Goal: Check status

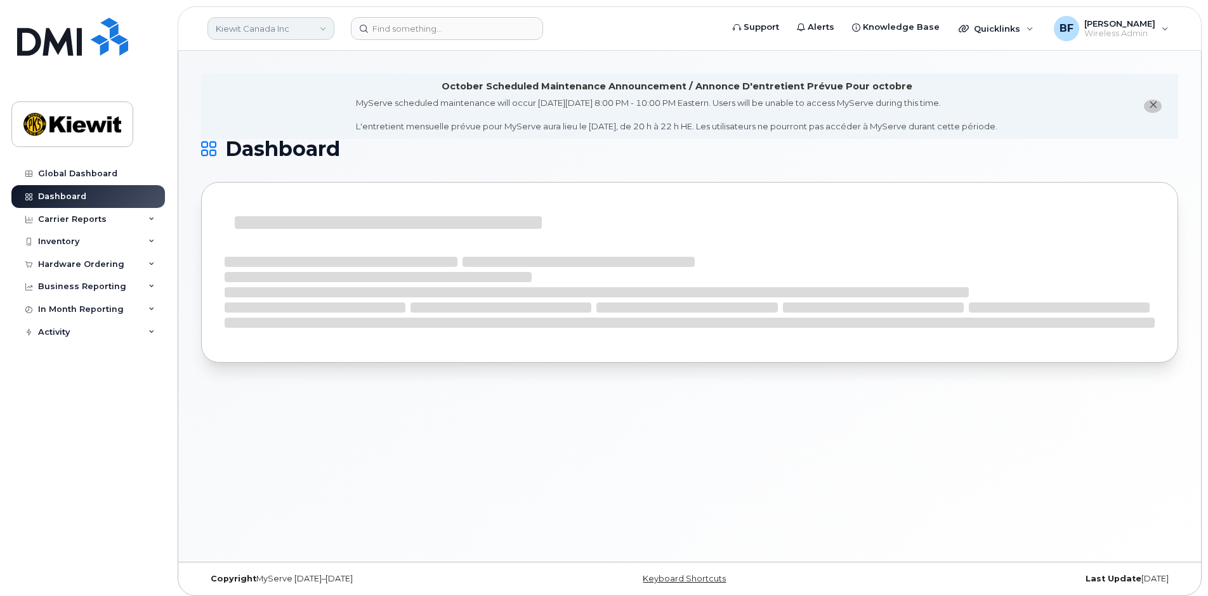
click at [314, 25] on link "Kiewit Canada Inc" at bounding box center [270, 28] width 127 height 23
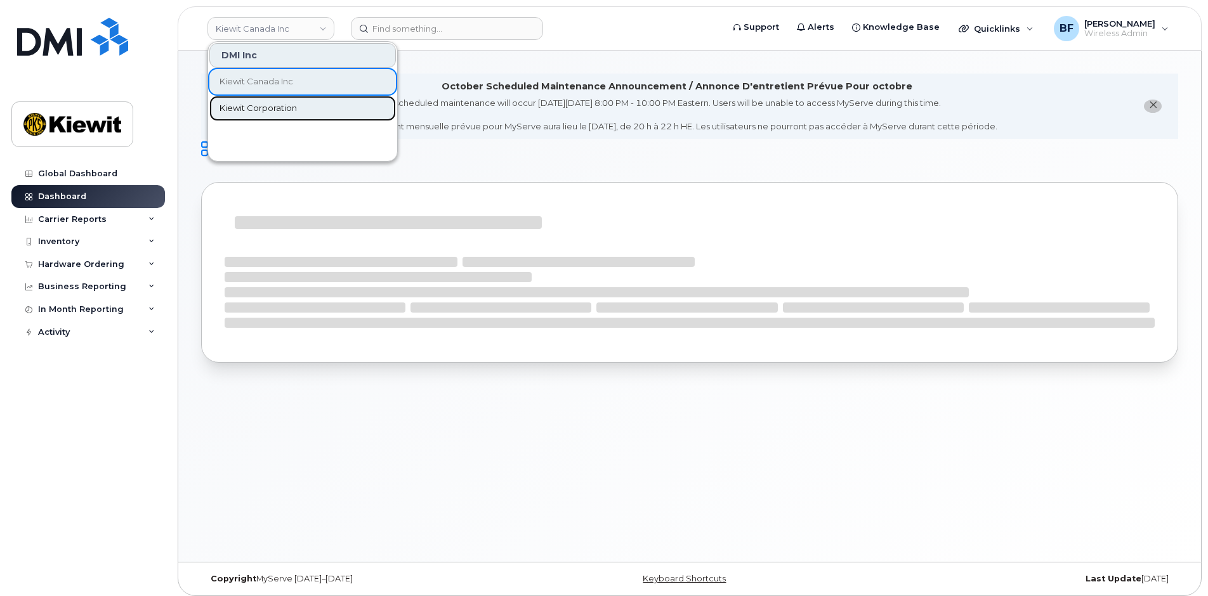
click at [256, 105] on span "Kiewit Corporation" at bounding box center [257, 108] width 77 height 13
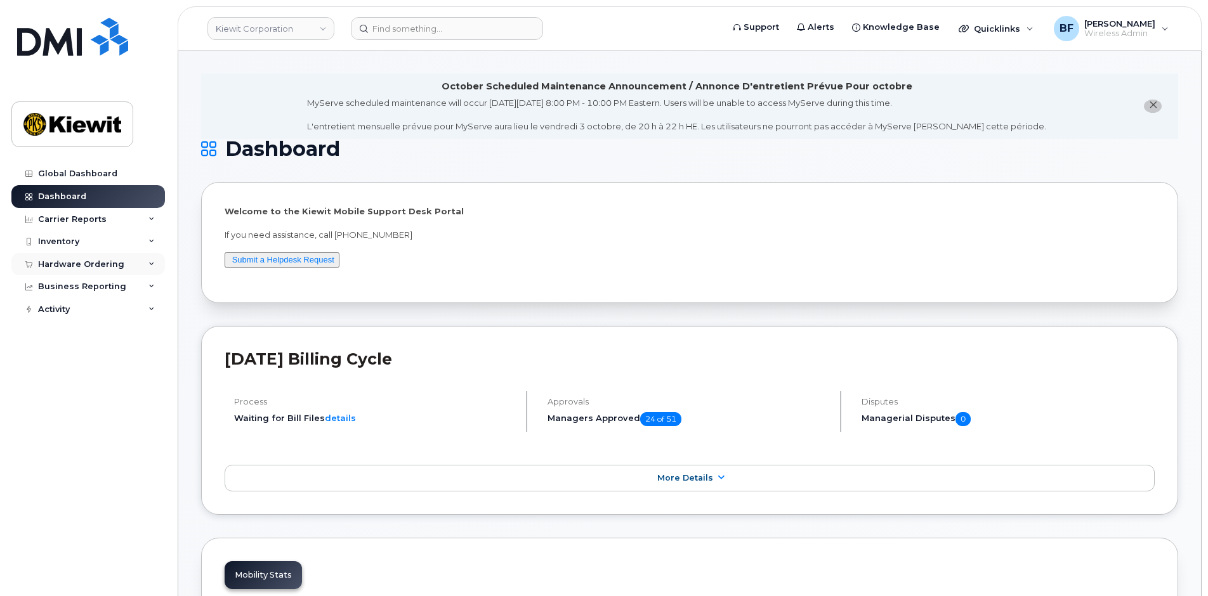
click at [116, 270] on div "Hardware Ordering" at bounding box center [88, 264] width 154 height 23
click at [58, 315] on div "Orders" at bounding box center [59, 311] width 31 height 11
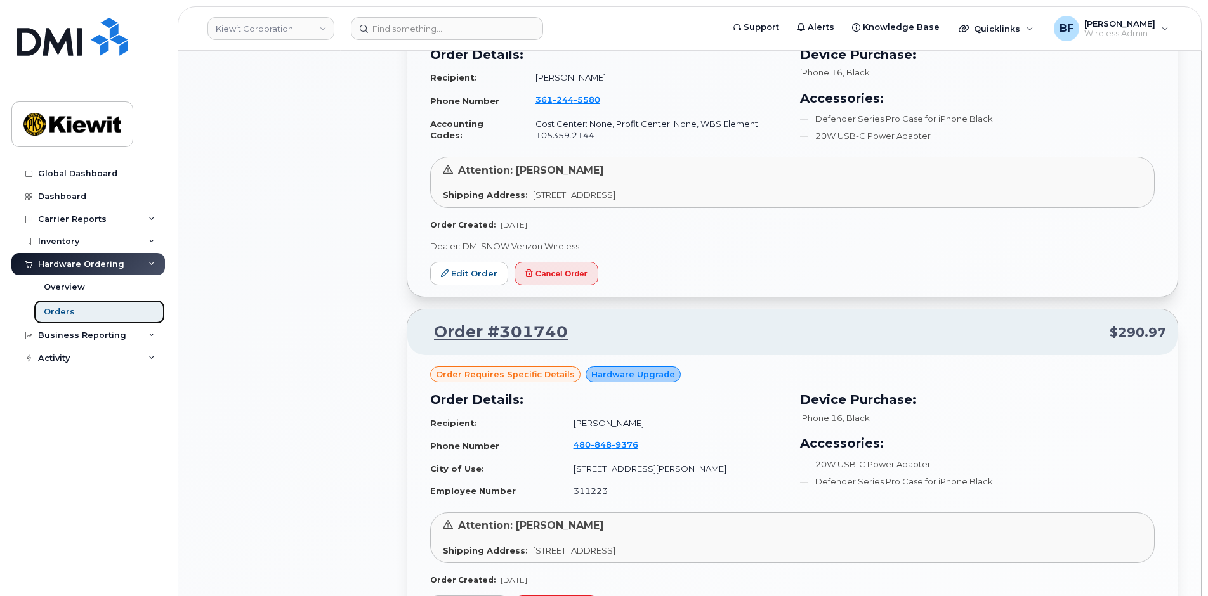
scroll to position [1459, 0]
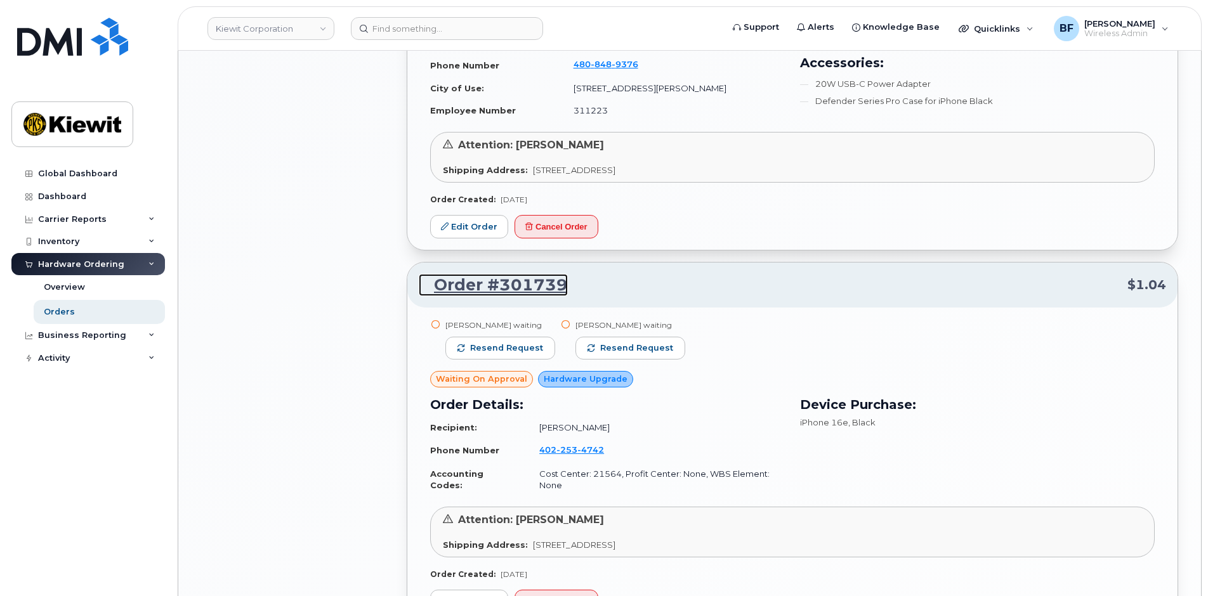
click at [528, 283] on link "Order #301739" at bounding box center [493, 285] width 149 height 23
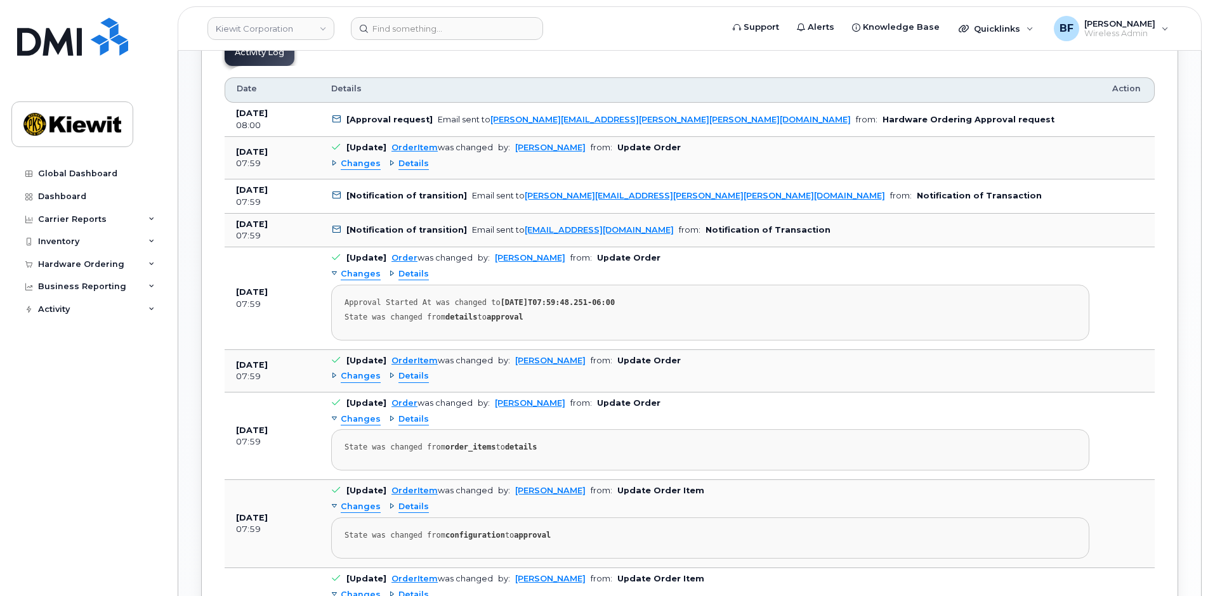
scroll to position [667, 0]
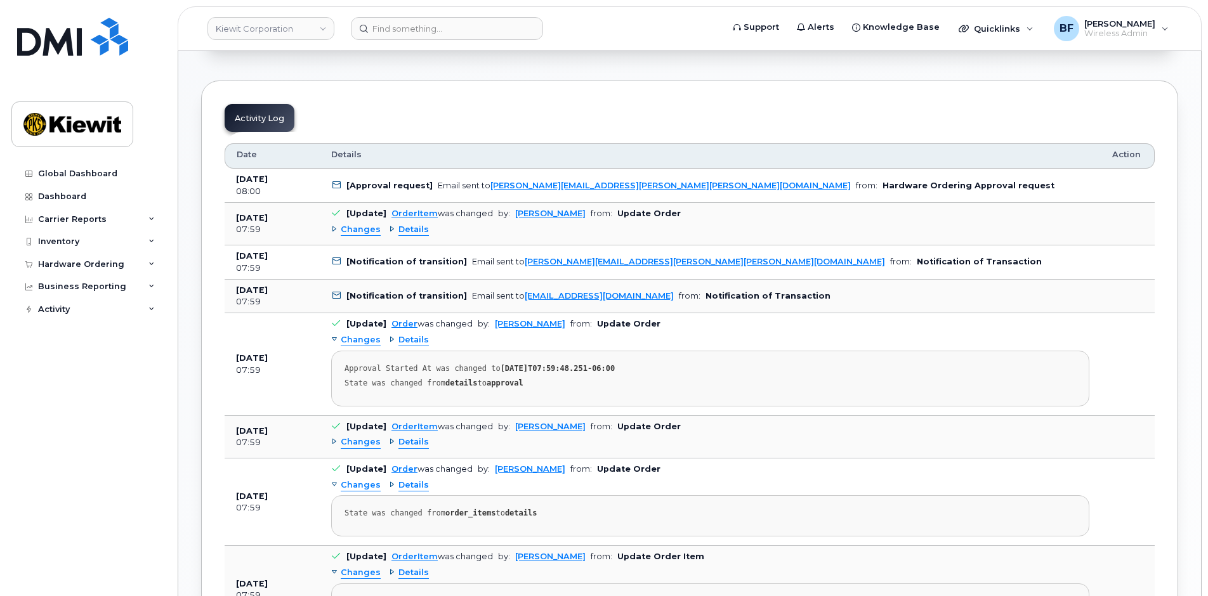
click at [390, 228] on div "Details" at bounding box center [409, 230] width 40 height 12
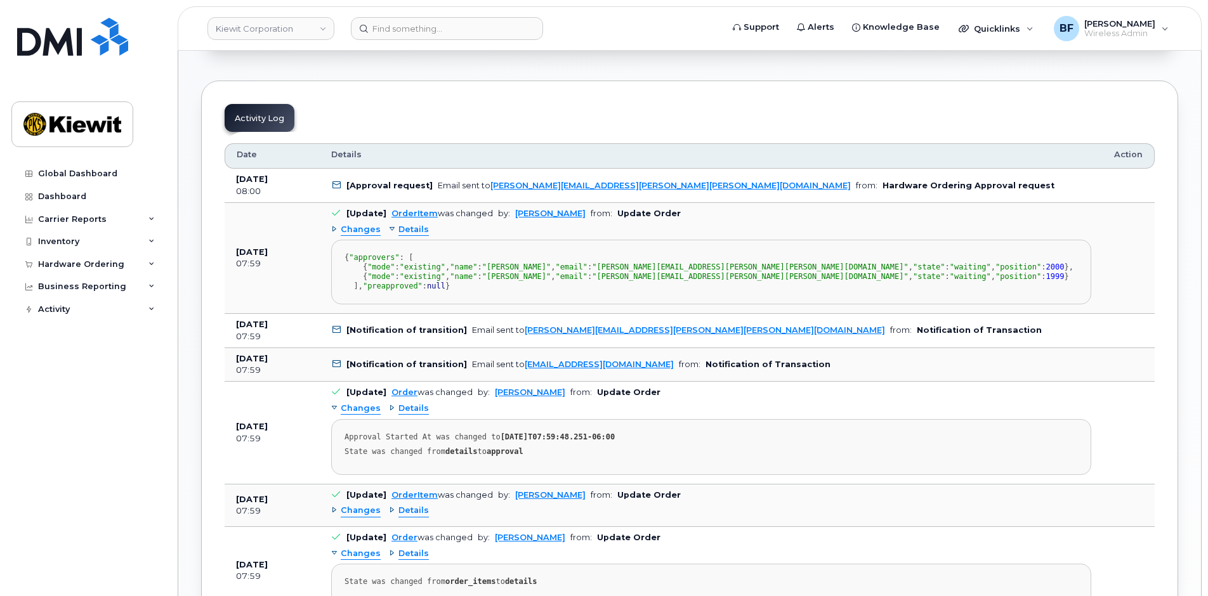
click at [390, 228] on div "Details" at bounding box center [409, 230] width 40 height 12
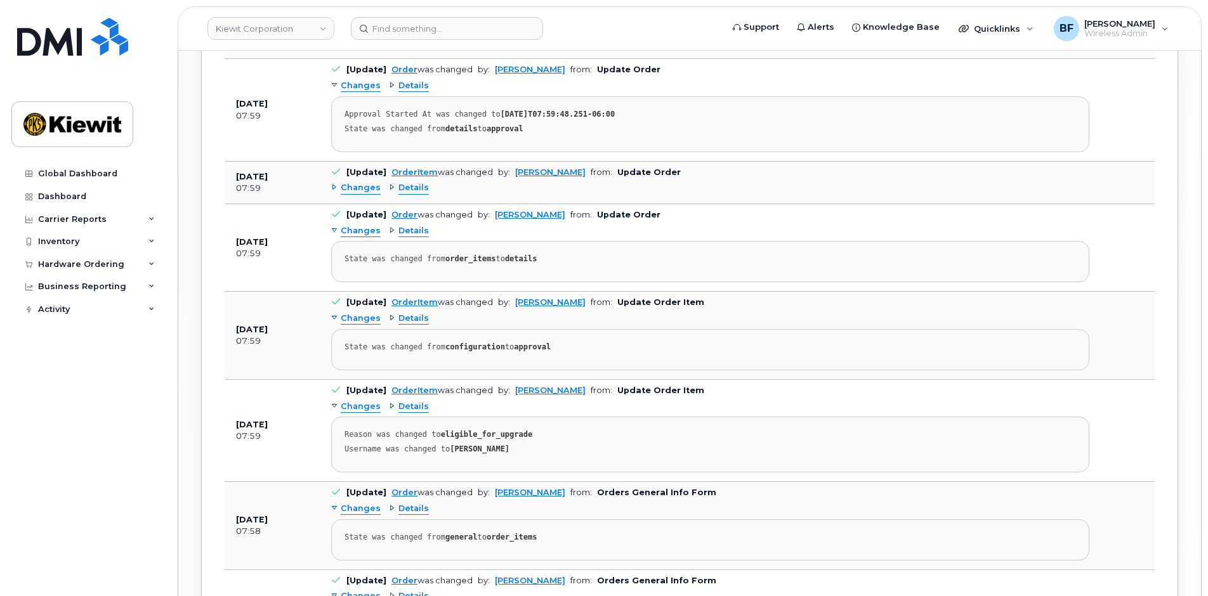
scroll to position [921, 0]
click at [390, 232] on div "Details" at bounding box center [409, 232] width 40 height 12
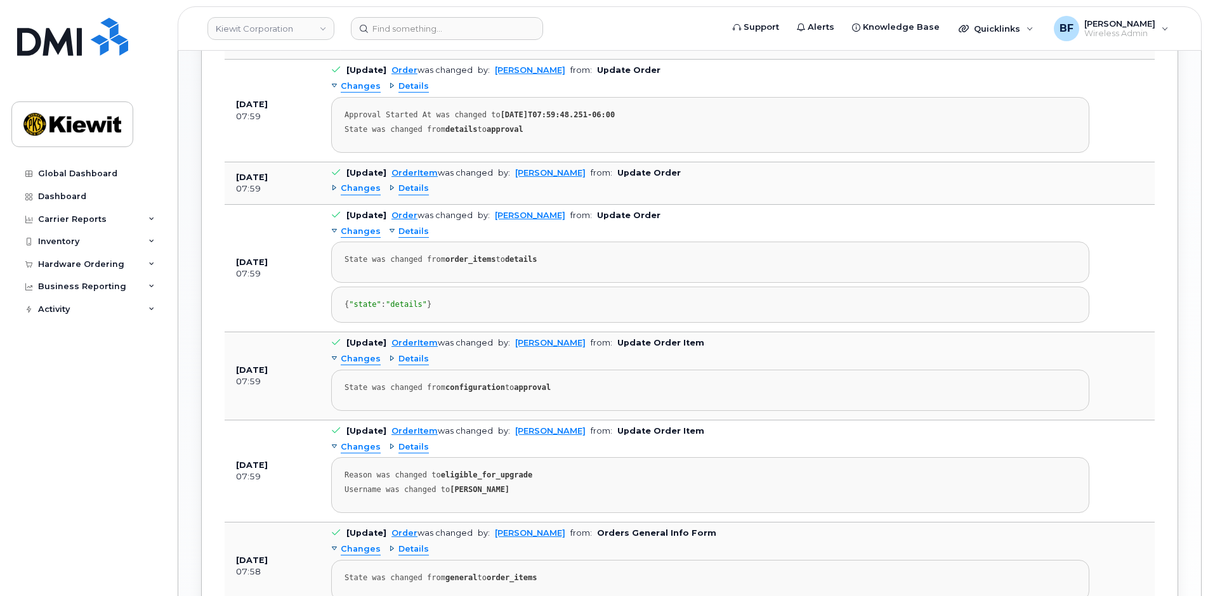
click at [390, 232] on div "Details" at bounding box center [409, 232] width 40 height 12
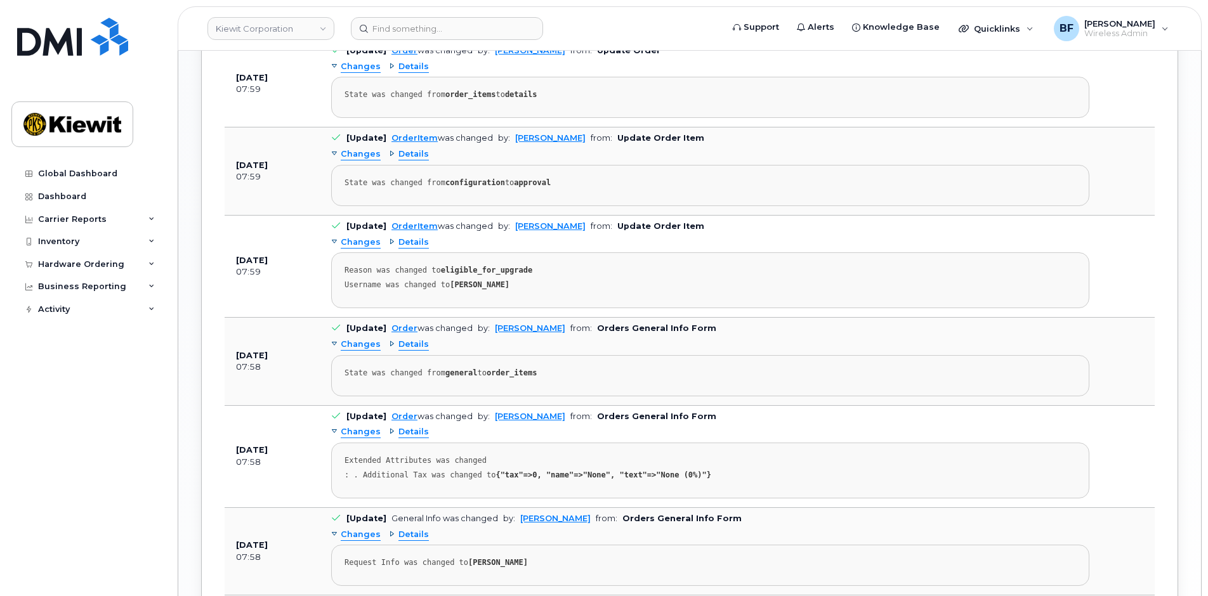
scroll to position [1365, 0]
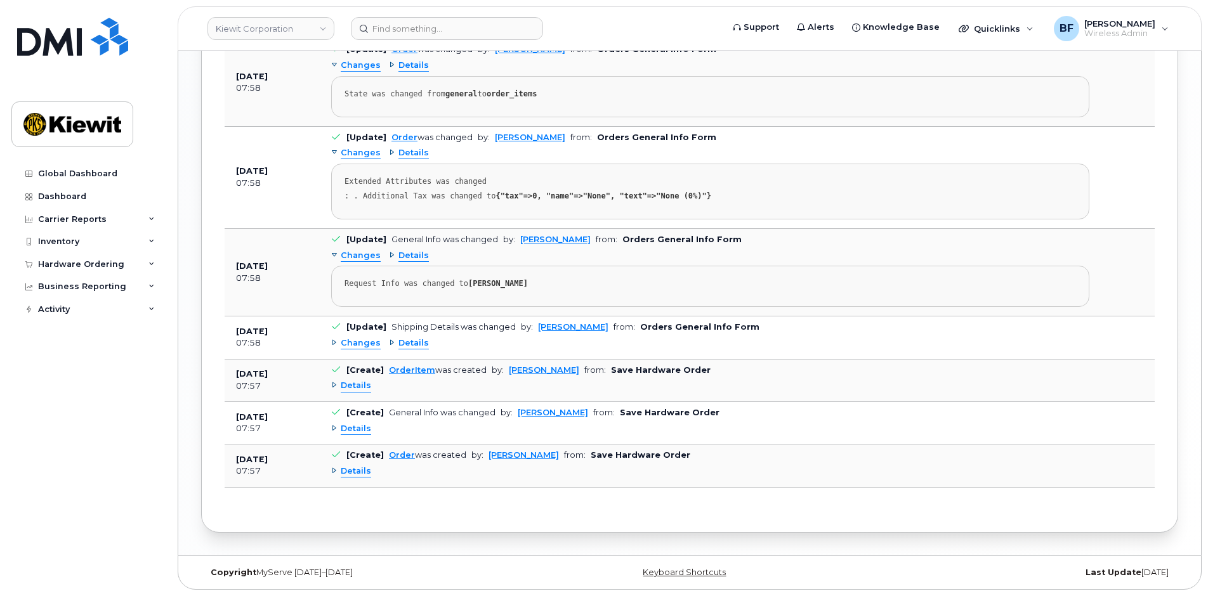
click at [336, 386] on div "Details" at bounding box center [351, 386] width 40 height 12
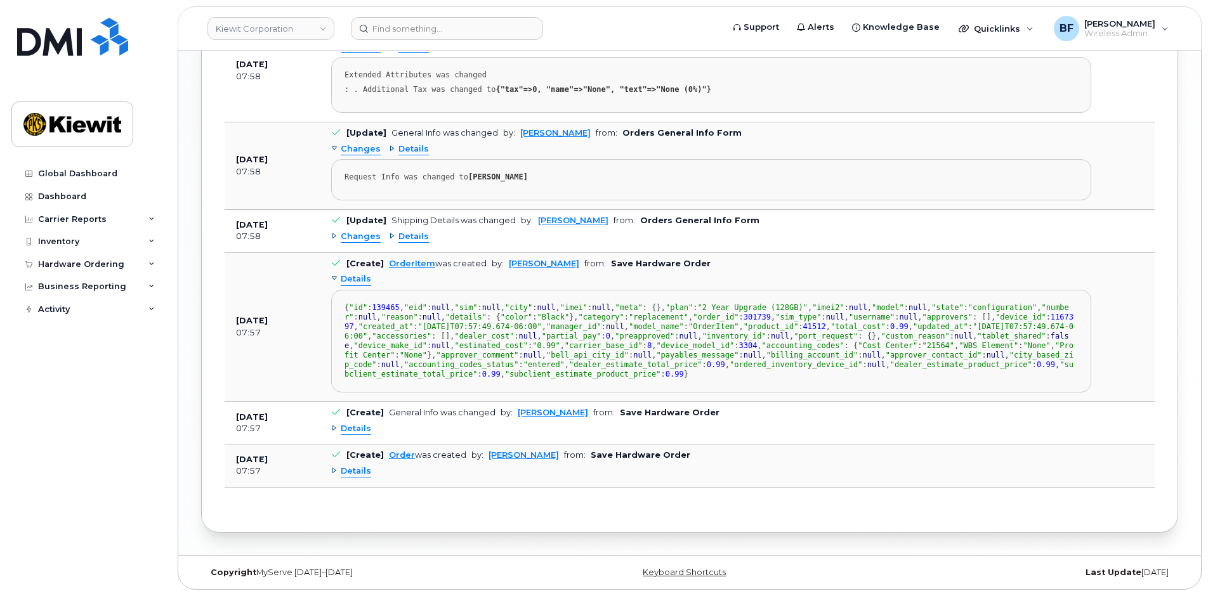
scroll to position [1682, 0]
click at [336, 273] on div "Details" at bounding box center [351, 279] width 40 height 12
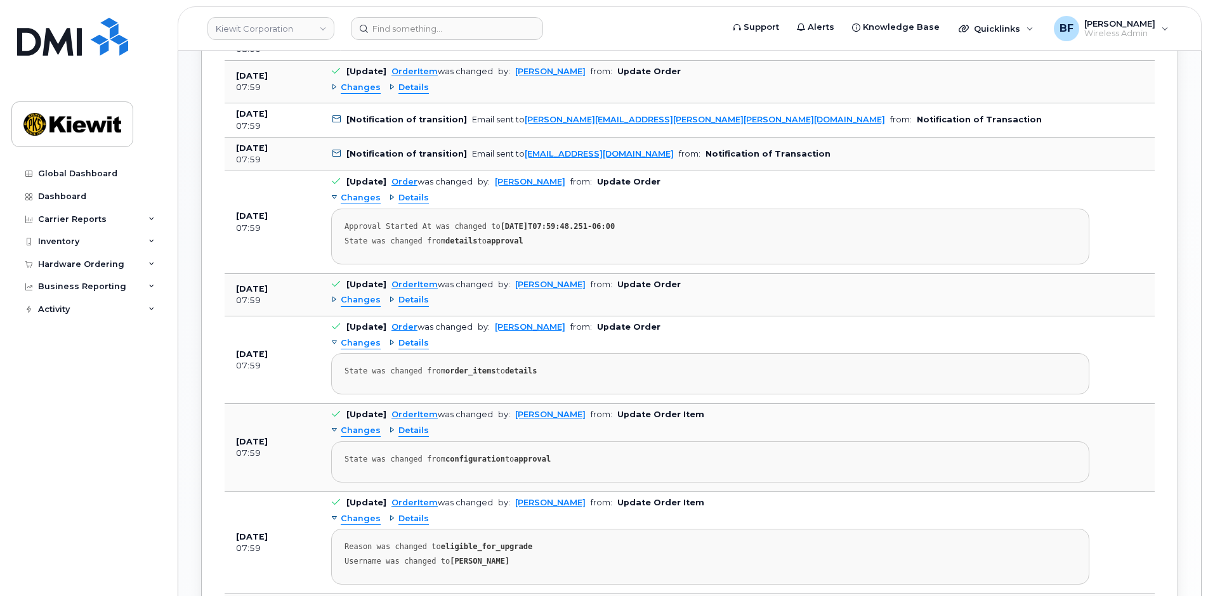
scroll to position [731, 0]
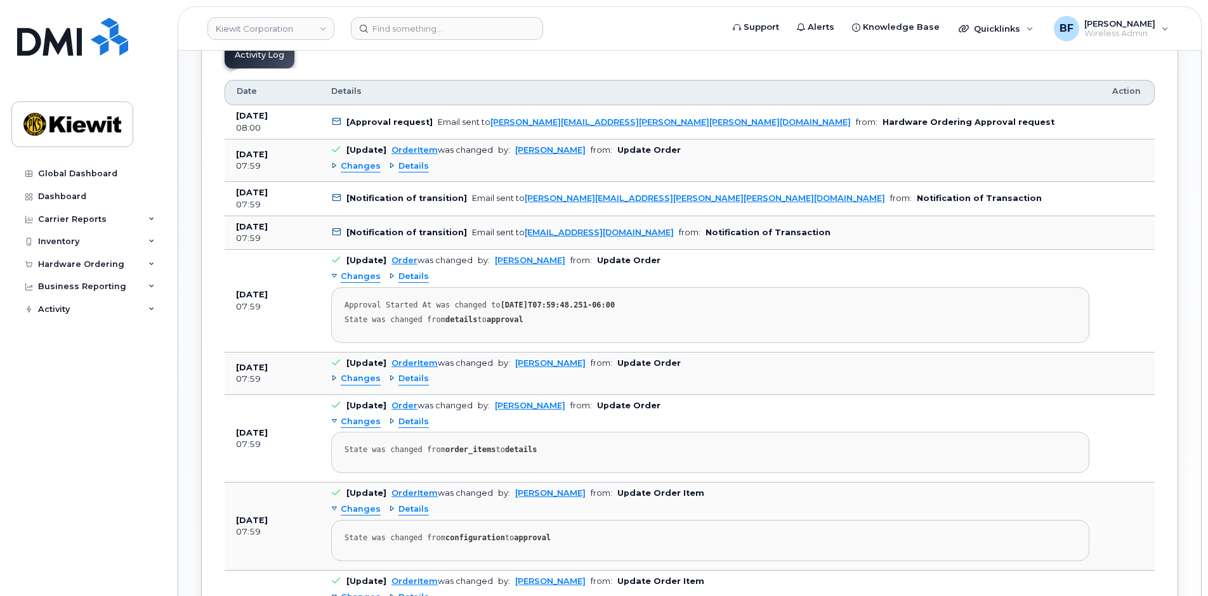
click at [398, 426] on span "Details" at bounding box center [413, 422] width 30 height 12
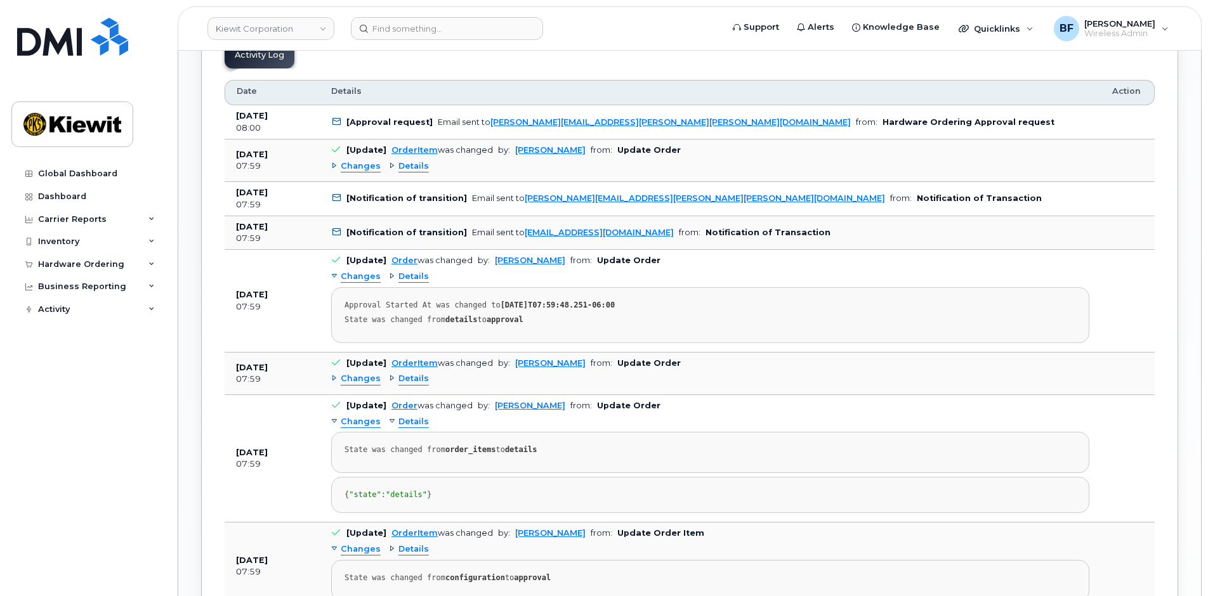
click at [398, 426] on span "Details" at bounding box center [413, 422] width 30 height 12
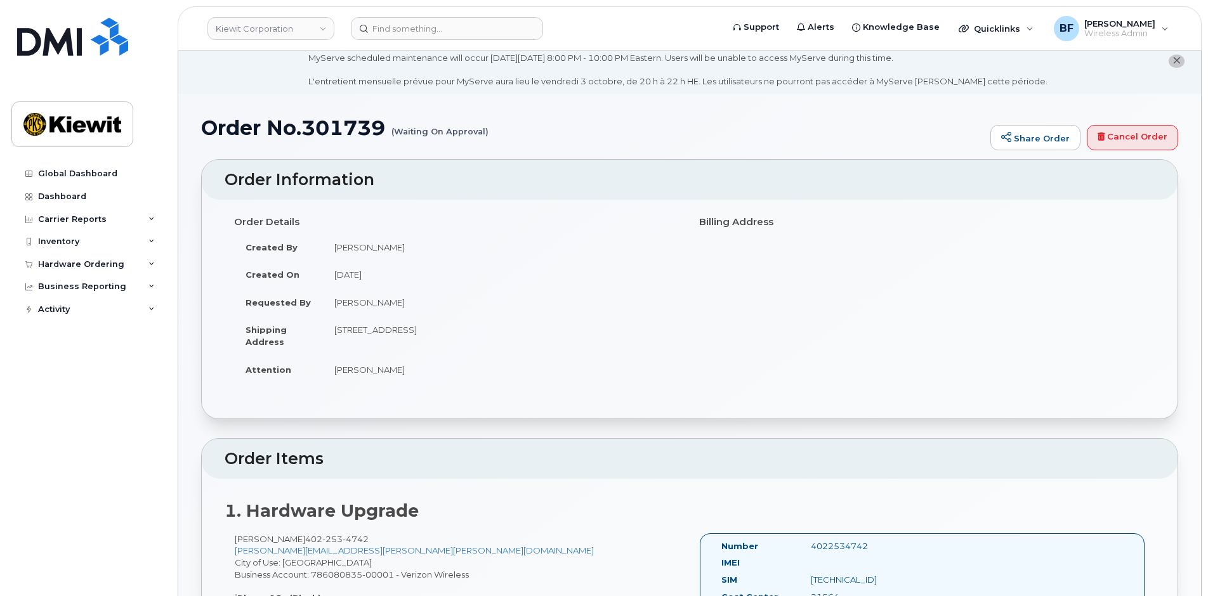
scroll to position [0, 0]
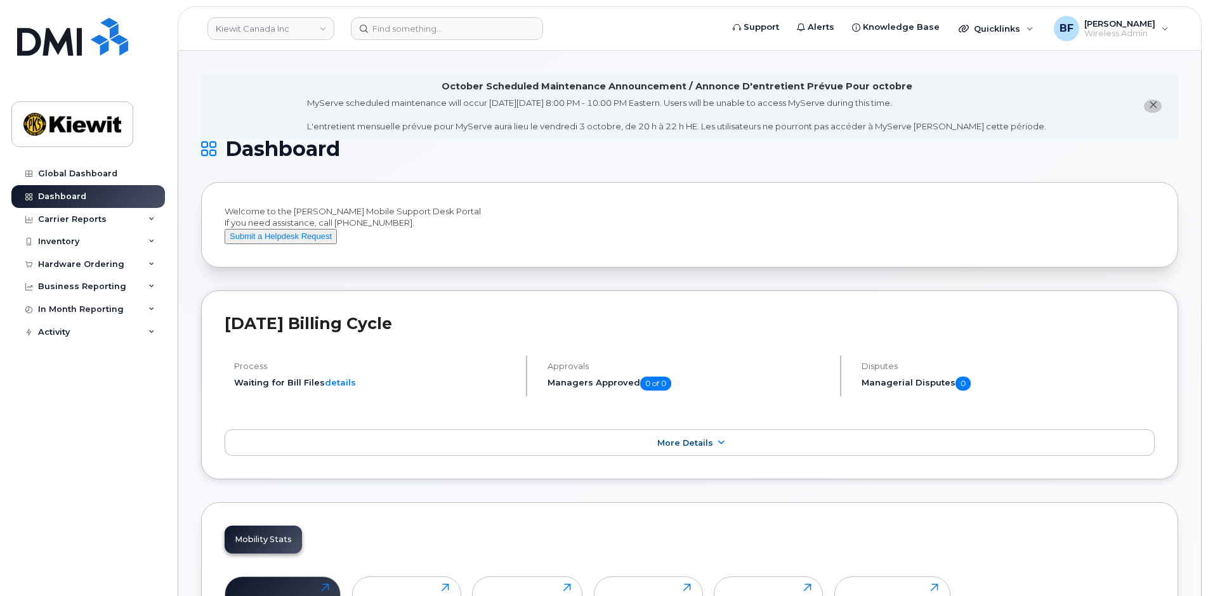
click at [1153, 107] on icon "close notification" at bounding box center [1153, 105] width 8 height 8
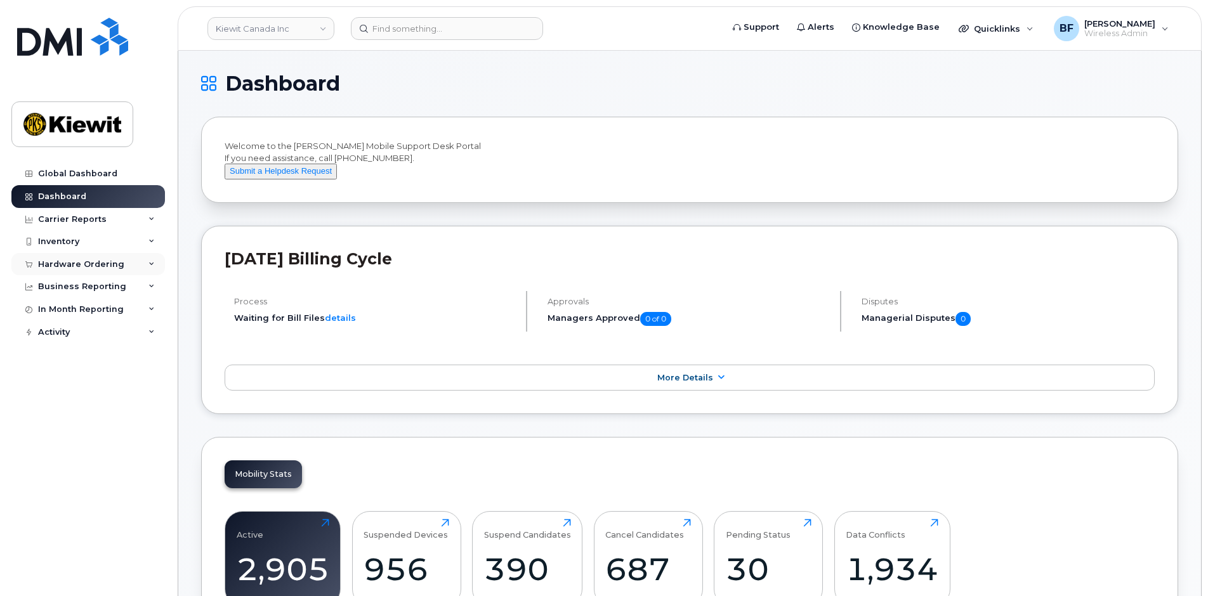
click at [100, 262] on div "Hardware Ordering" at bounding box center [81, 264] width 86 height 10
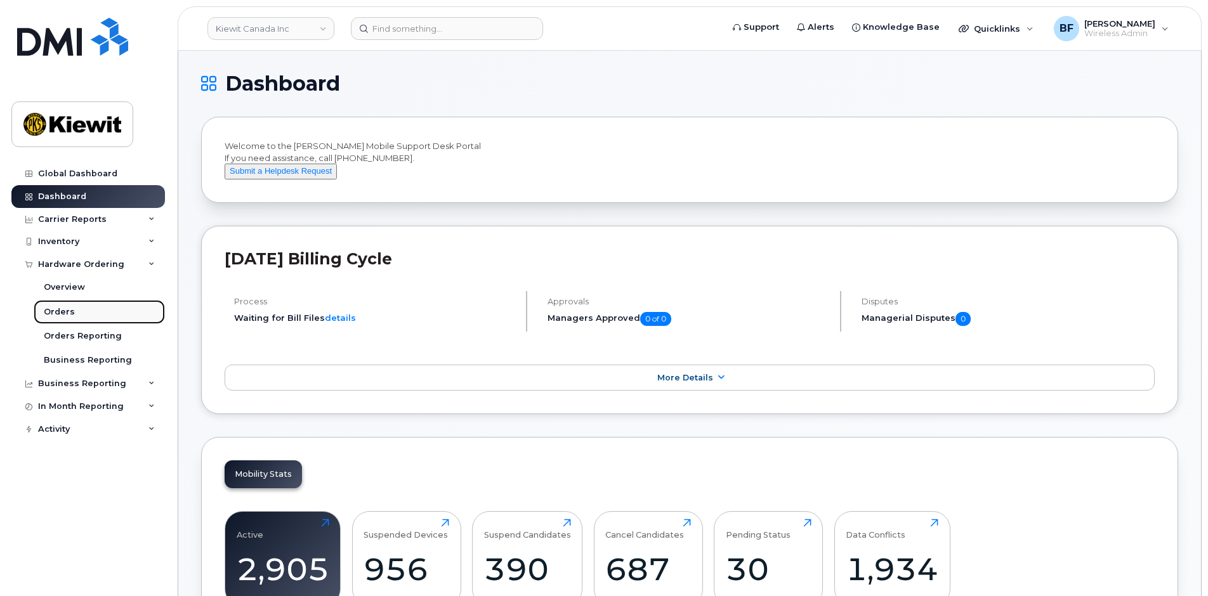
click at [73, 311] on link "Orders" at bounding box center [99, 312] width 131 height 24
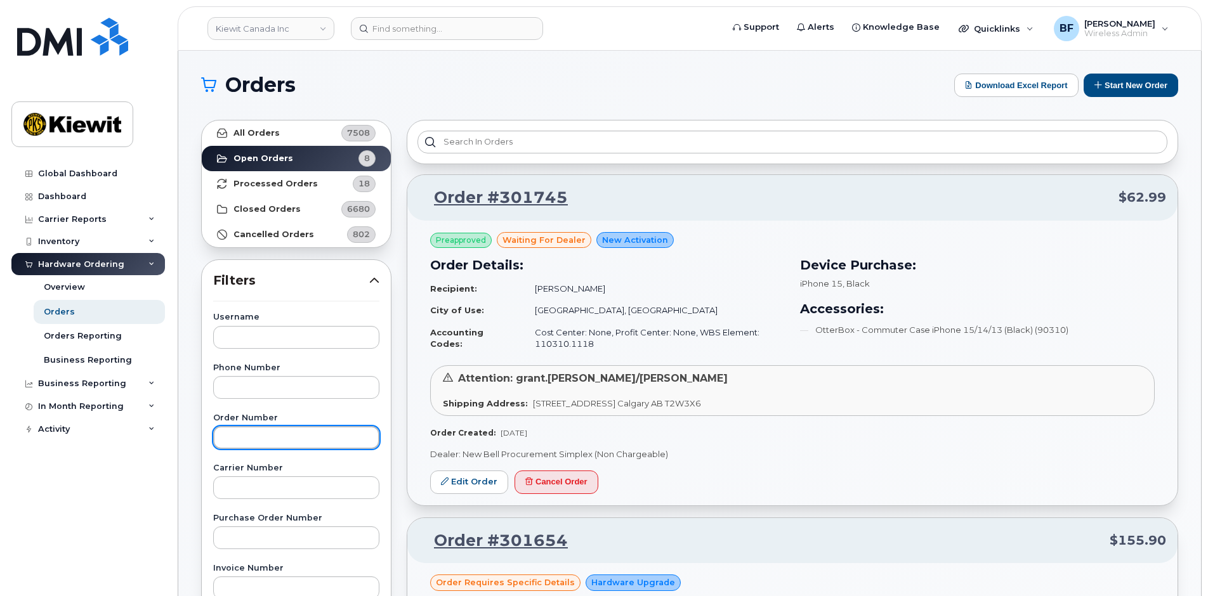
click at [275, 442] on input "text" at bounding box center [296, 437] width 166 height 23
paste input "301739"
type input "301739"
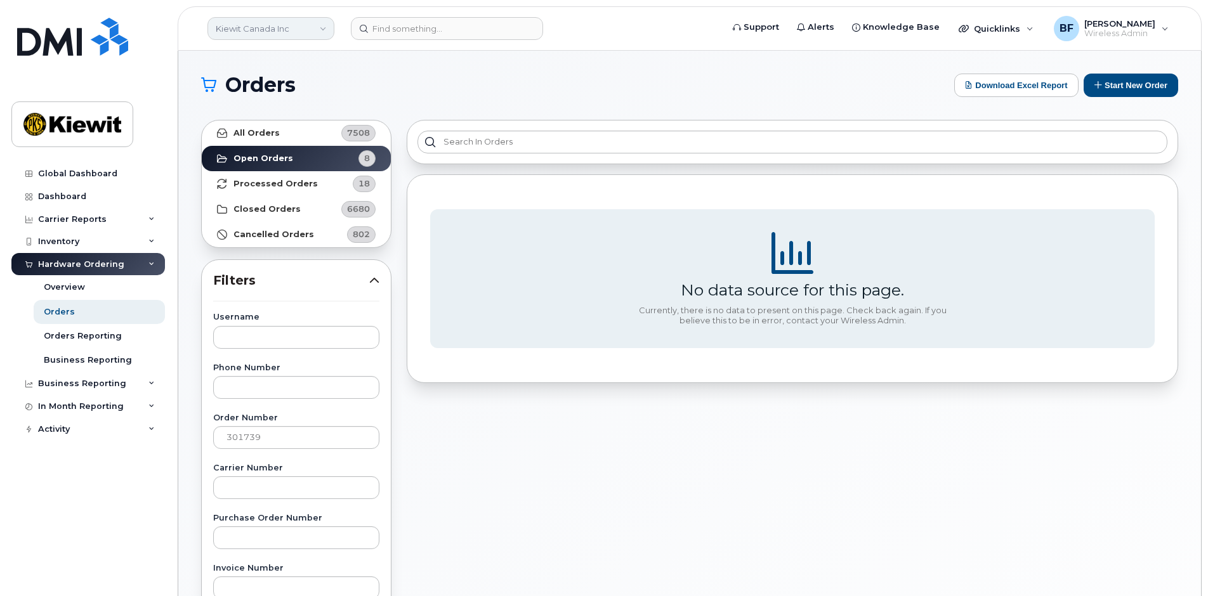
click at [311, 22] on link "Kiewit Canada Inc" at bounding box center [270, 28] width 127 height 23
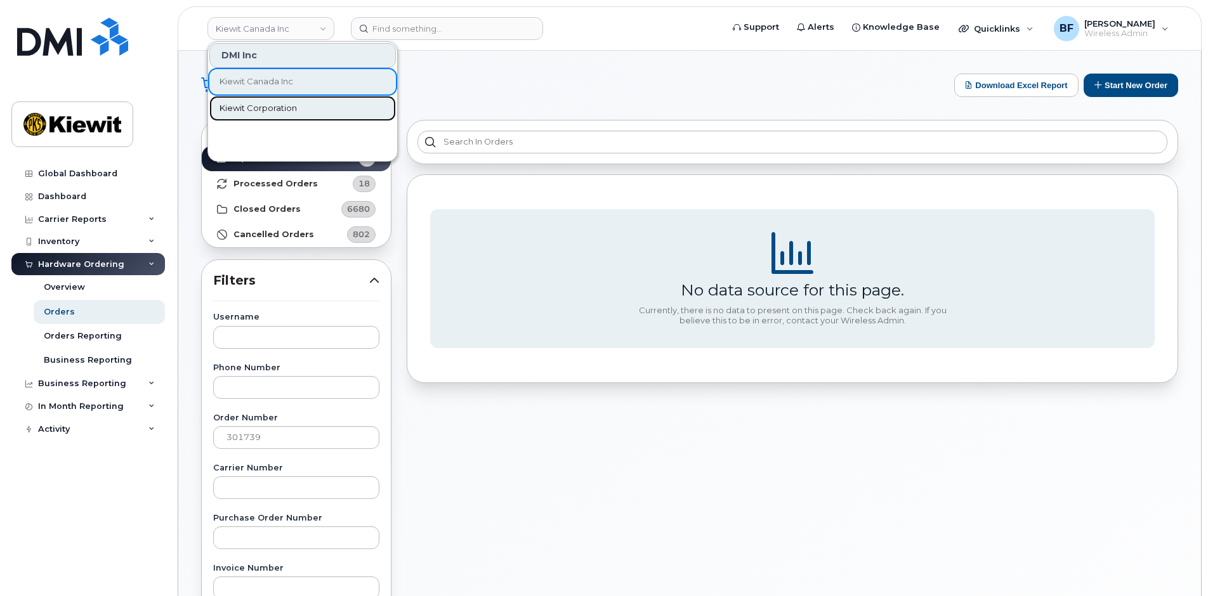
click at [285, 108] on span "Kiewit Corporation" at bounding box center [257, 108] width 77 height 13
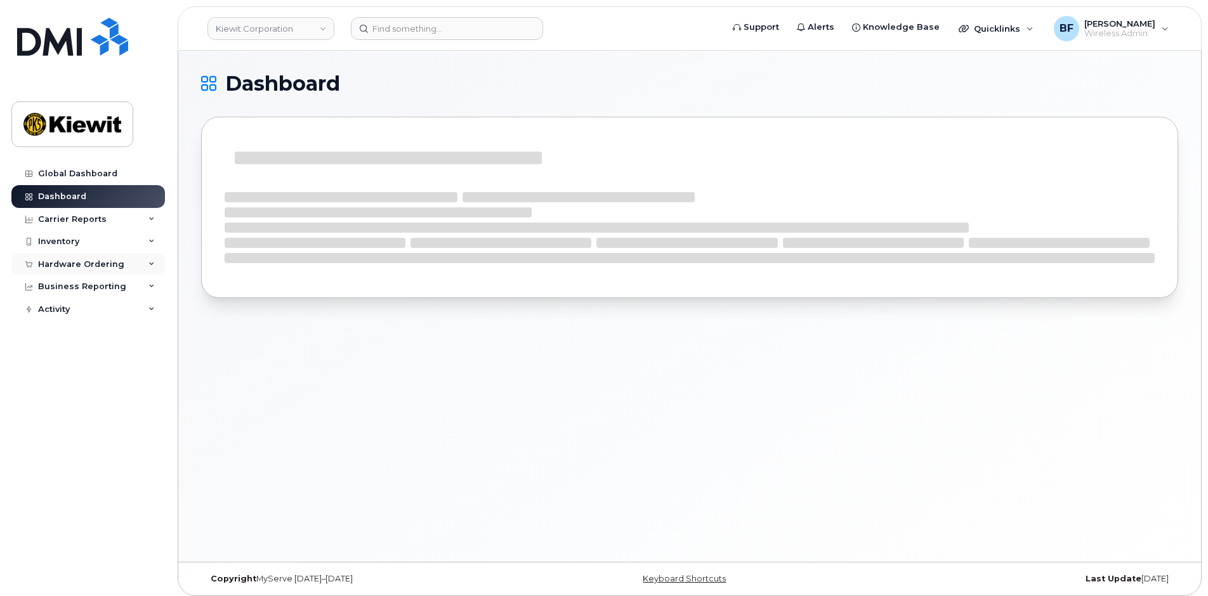
click at [80, 267] on div "Hardware Ordering" at bounding box center [81, 264] width 86 height 10
click at [65, 310] on div "Orders" at bounding box center [59, 311] width 31 height 11
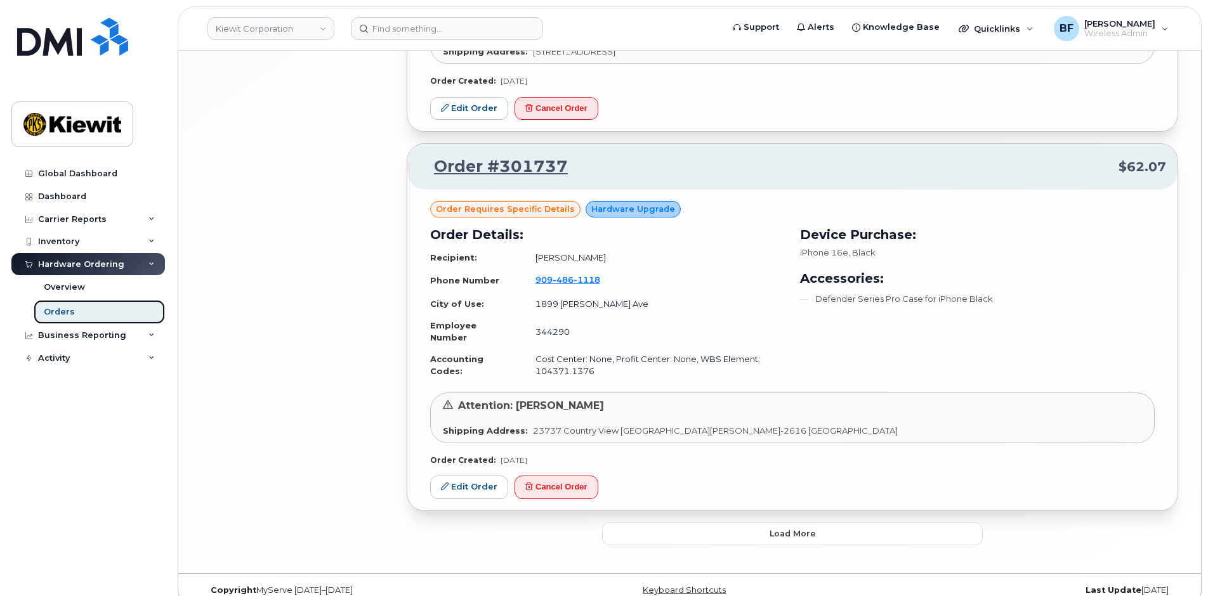
scroll to position [2397, 0]
